Goal: Navigation & Orientation: Find specific page/section

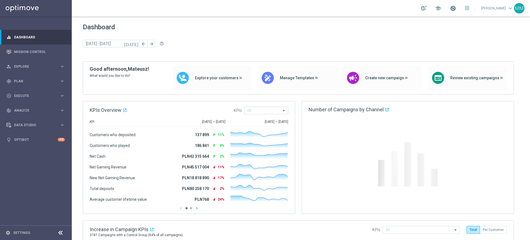
click at [453, 7] on span at bounding box center [453, 8] width 6 height 6
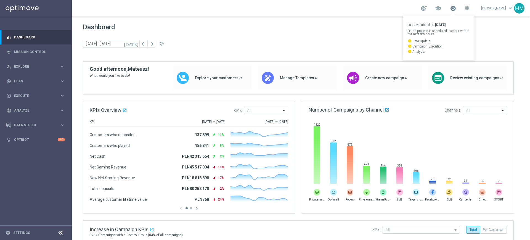
click at [453, 7] on span at bounding box center [453, 8] width 6 height 6
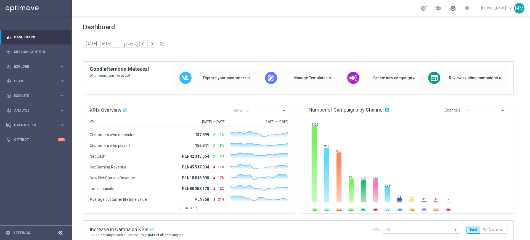
click at [454, 8] on span at bounding box center [453, 8] width 6 height 6
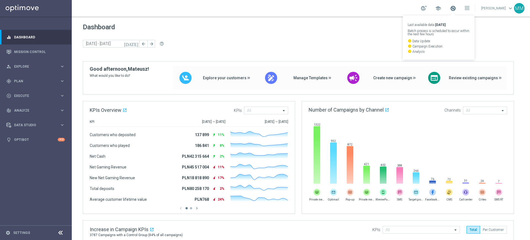
click at [454, 8] on span at bounding box center [453, 8] width 6 height 6
